Goal: Task Accomplishment & Management: Complete application form

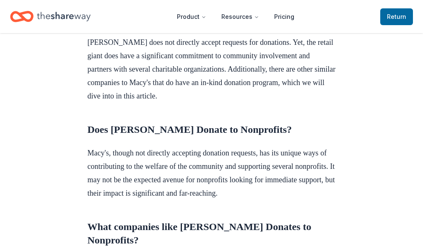
scroll to position [307, 0]
click at [64, 18] on icon "Home" at bounding box center [64, 16] width 54 height 17
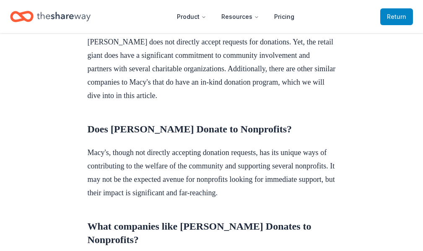
click at [0, 0] on span "to TheShareWay" at bounding box center [0, 0] width 0 height 0
click at [387, 16] on span "Return to TheShareWay" at bounding box center [396, 17] width 19 height 10
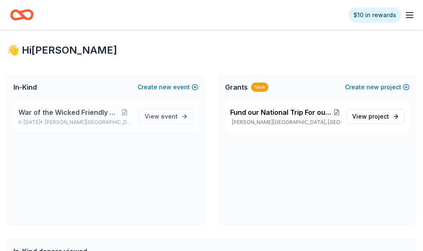
click at [107, 126] on div "War of the Wicked Friendly 10uC Nov 01, 2025 • Hamilton Township, NJ" at bounding box center [75, 116] width 114 height 18
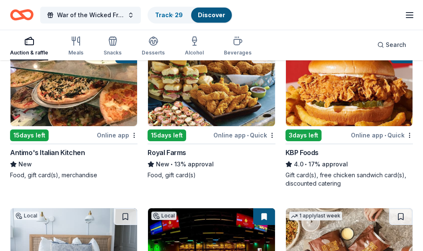
scroll to position [759, 0]
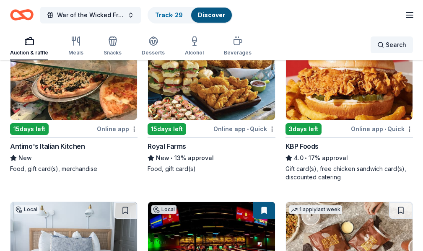
click at [382, 48] on div "Search" at bounding box center [391, 45] width 29 height 10
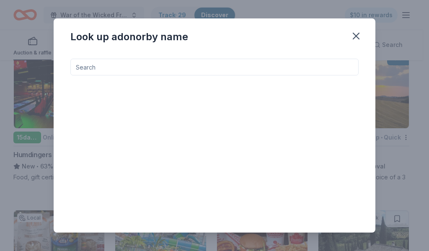
click at [237, 64] on input at bounding box center [214, 67] width 288 height 17
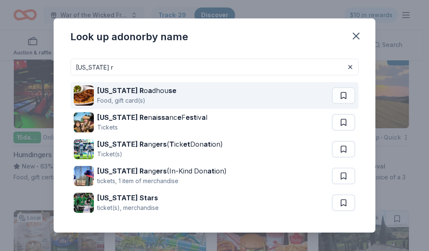
click at [159, 100] on div "Texas R o a dhou se Food, gift card(s)" at bounding box center [203, 95] width 258 height 27
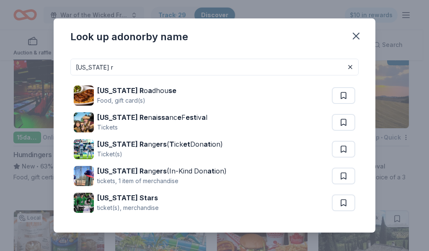
drag, startPoint x: 99, startPoint y: 71, endPoint x: 63, endPoint y: 70, distance: 36.1
click at [63, 70] on div "texas r Texas R o a dhou se Food, gift card(s) Texas Re n a i ssa nc e F est iv…" at bounding box center [215, 142] width 322 height 180
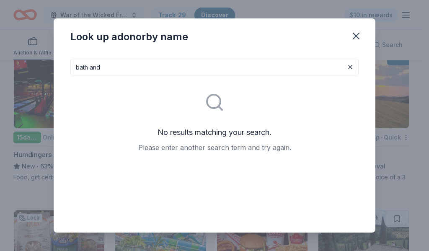
type input "bath and"
click at [346, 68] on button at bounding box center [351, 67] width 10 height 10
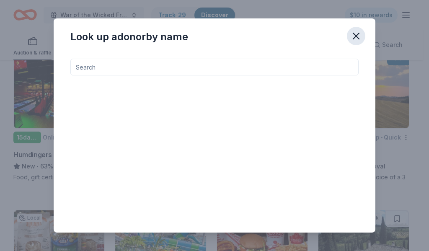
click at [359, 38] on icon "button" at bounding box center [356, 36] width 6 height 6
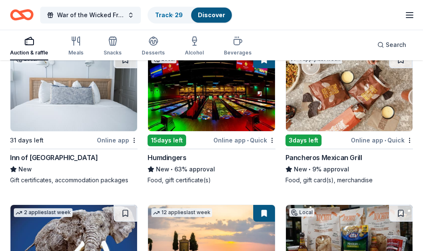
scroll to position [913, 0]
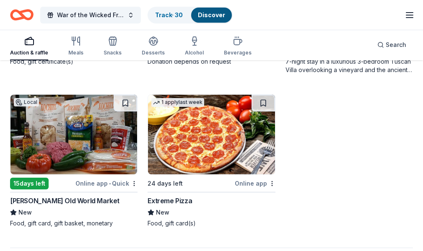
scroll to position [1040, 0]
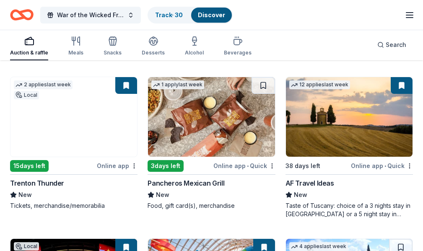
scroll to position [733, 0]
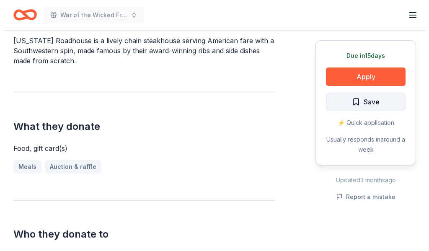
scroll to position [307, 0]
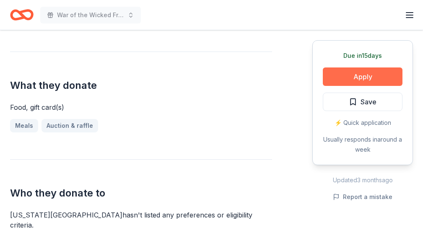
click at [367, 81] on button "Apply" at bounding box center [363, 77] width 80 height 18
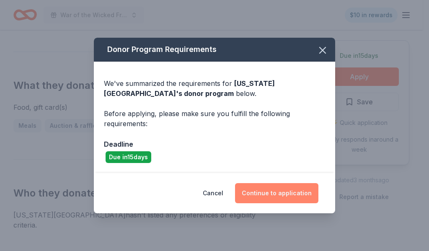
click at [300, 201] on button "Continue to application" at bounding box center [276, 193] width 83 height 20
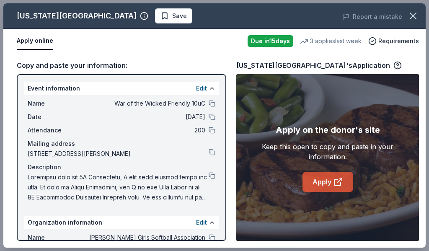
click at [325, 176] on link "Apply" at bounding box center [328, 182] width 51 height 20
click at [320, 181] on link "Apply" at bounding box center [328, 182] width 51 height 20
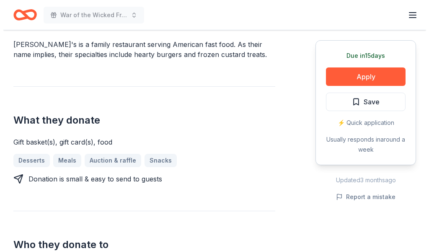
scroll to position [307, 0]
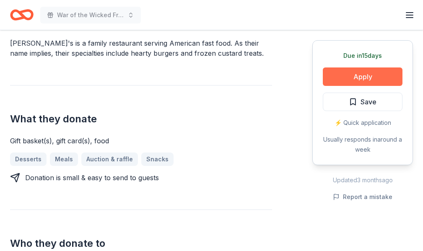
click at [333, 78] on button "Apply" at bounding box center [363, 77] width 80 height 18
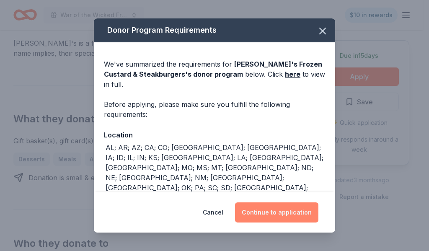
click at [296, 207] on button "Continue to application" at bounding box center [276, 213] width 83 height 20
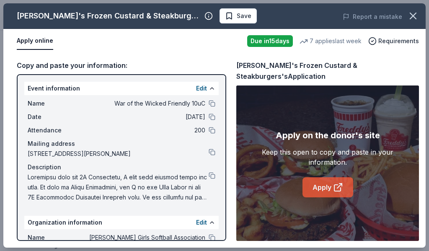
click at [319, 185] on link "Apply" at bounding box center [328, 187] width 51 height 20
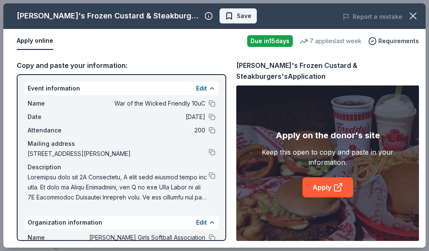
click at [220, 22] on button "Save" at bounding box center [238, 15] width 37 height 15
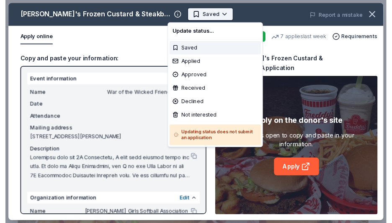
scroll to position [0, 0]
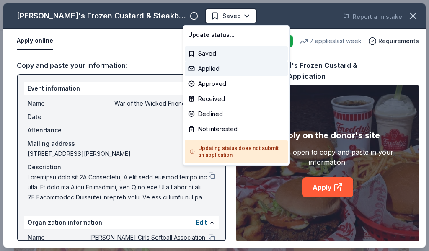
click at [223, 70] on div "Applied" at bounding box center [236, 68] width 103 height 15
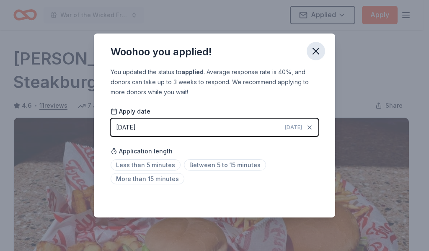
click at [318, 53] on icon "button" at bounding box center [316, 51] width 6 height 6
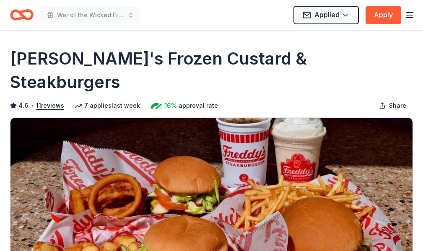
drag, startPoint x: 13, startPoint y: 62, endPoint x: 139, endPoint y: 62, distance: 125.8
click at [139, 62] on h1 "Freddy's Frozen Custard & Steakburgers" at bounding box center [211, 70] width 403 height 47
drag, startPoint x: 350, startPoint y: 61, endPoint x: 149, endPoint y: 55, distance: 200.5
click at [155, 56] on div "Freddy's Frozen Custard & Steakburgers" at bounding box center [211, 70] width 403 height 47
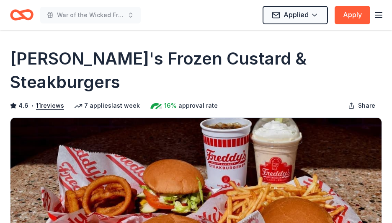
drag, startPoint x: 7, startPoint y: 55, endPoint x: 177, endPoint y: 62, distance: 170.0
click at [180, 62] on h1 "Freddy's Frozen Custard & Steakburgers" at bounding box center [196, 70] width 372 height 47
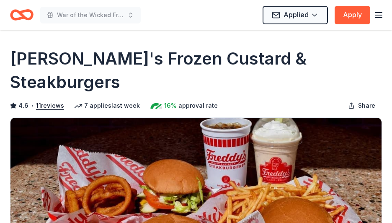
click at [180, 62] on h1 "Freddy's Frozen Custard & Steakburgers" at bounding box center [196, 70] width 372 height 47
drag, startPoint x: 180, startPoint y: 62, endPoint x: 155, endPoint y: 34, distance: 37.1
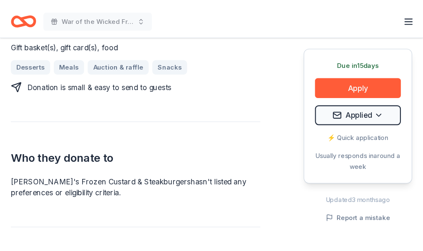
scroll to position [461, 0]
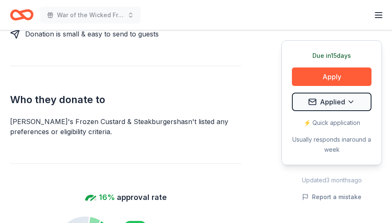
drag, startPoint x: 12, startPoint y: 96, endPoint x: 18, endPoint y: 97, distance: 6.5
click at [18, 117] on div "Freddy's Frozen Custard & Steakburgers hasn ' t listed any preferences or eligi…" at bounding box center [125, 127] width 231 height 20
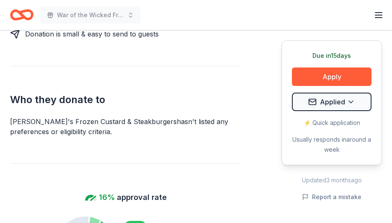
click at [20, 117] on div "Freddy's Frozen Custard & Steakburgers hasn ' t listed any preferences or eligi…" at bounding box center [125, 127] width 231 height 20
drag, startPoint x: 89, startPoint y: 96, endPoint x: 55, endPoint y: 95, distance: 34.0
click at [57, 117] on div "Freddy's Frozen Custard & Steakburgers hasn ' t listed any preferences or eligi…" at bounding box center [125, 127] width 231 height 20
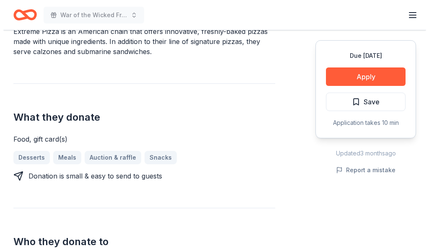
scroll to position [307, 0]
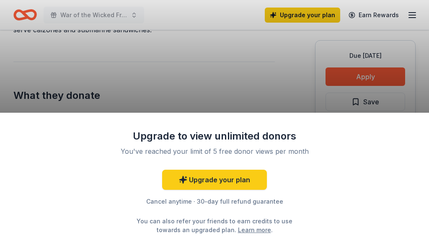
click at [270, 102] on div "Upgrade to view unlimited donors You've reached your limit of 5 free donor view…" at bounding box center [214, 125] width 429 height 251
click at [275, 99] on div "Upgrade to view unlimited donors You've reached your limit of 5 free donor view…" at bounding box center [214, 125] width 429 height 251
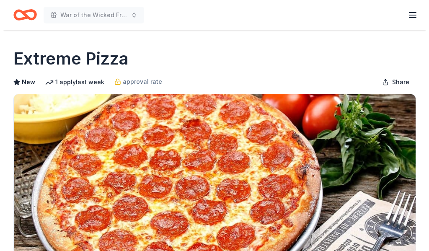
scroll to position [307, 0]
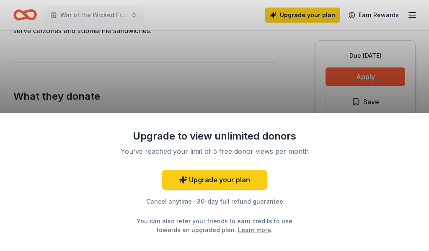
click at [179, 82] on div "Upgrade to view unlimited donors You've reached your limit of 5 free donor view…" at bounding box center [214, 125] width 429 height 251
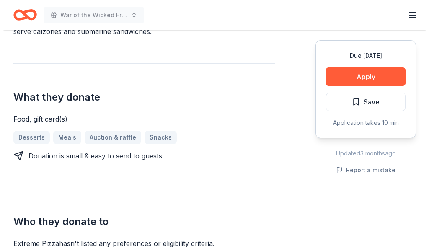
scroll to position [306, 0]
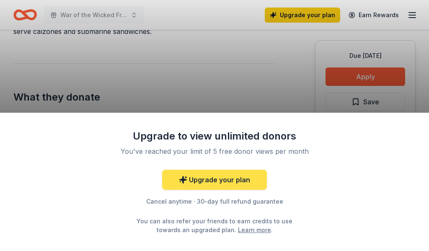
click at [246, 183] on link "Upgrade your plan" at bounding box center [214, 180] width 105 height 20
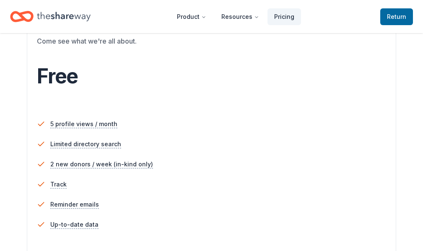
scroll to position [307, 0]
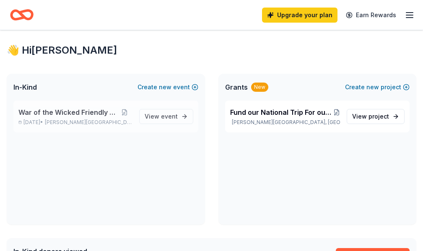
click at [86, 117] on span "War of the Wicked Friendly 10uC" at bounding box center [67, 112] width 99 height 10
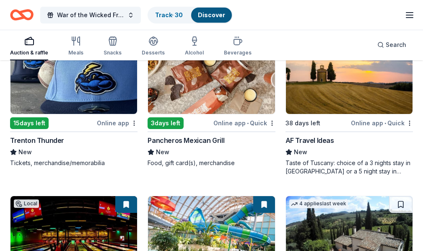
scroll to position [769, 0]
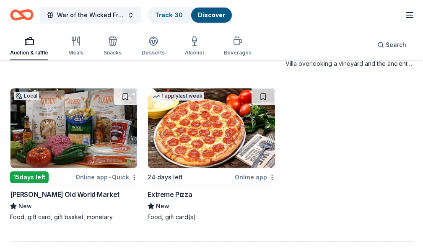
scroll to position [1040, 0]
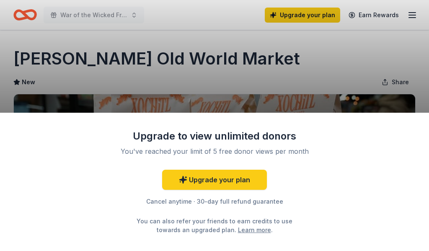
click at [271, 87] on div "Upgrade to view unlimited donors You've reached your limit of 5 free donor view…" at bounding box center [214, 125] width 429 height 251
